Goal: Register for event/course

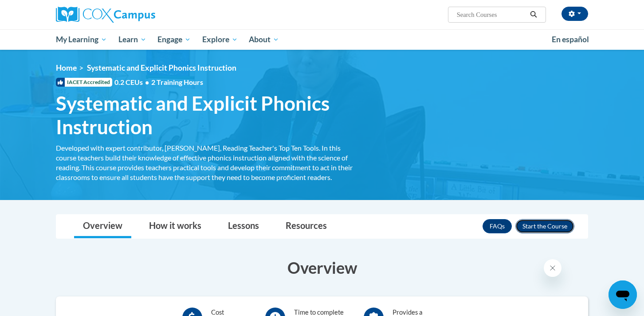
click at [549, 226] on button "Enroll" at bounding box center [545, 226] width 59 height 14
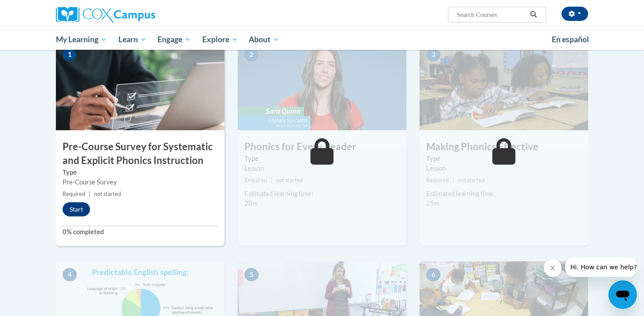
scroll to position [189, 0]
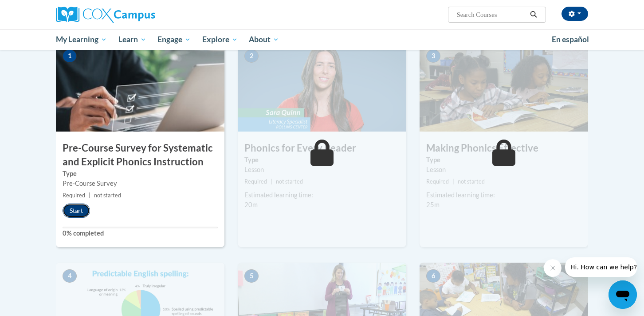
click at [82, 209] on button "Start" at bounding box center [77, 210] width 28 height 14
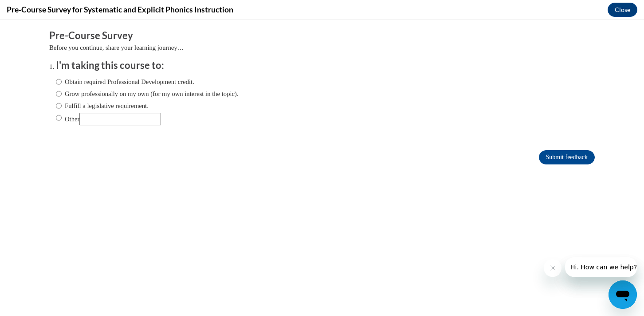
scroll to position [0, 0]
click at [58, 82] on input "Obtain required Professional Development credit." at bounding box center [59, 82] width 6 height 10
radio input "true"
click at [553, 157] on input "Submit feedback" at bounding box center [567, 157] width 56 height 14
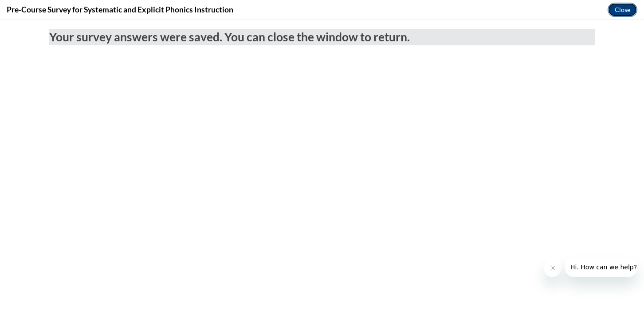
click at [624, 4] on button "Close" at bounding box center [623, 10] width 30 height 14
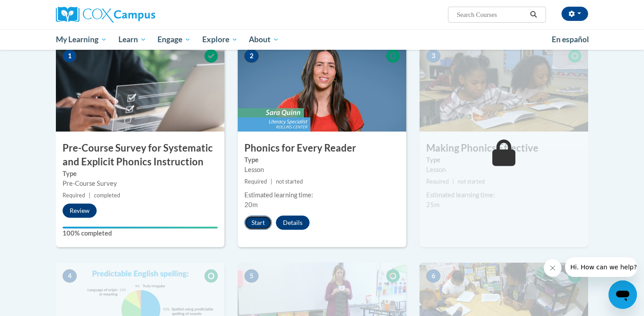
click at [261, 221] on button "Start" at bounding box center [259, 222] width 28 height 14
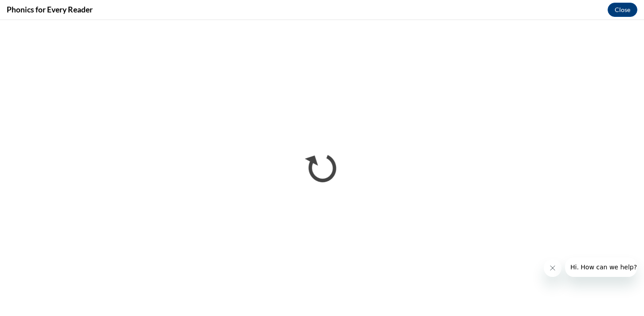
click at [555, 269] on icon "Close message from company" at bounding box center [552, 267] width 7 height 7
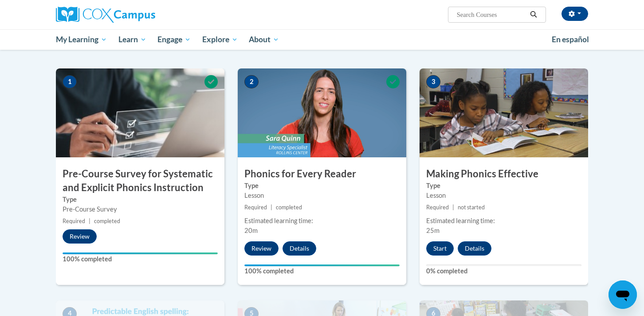
scroll to position [164, 0]
